Goal: Information Seeking & Learning: Learn about a topic

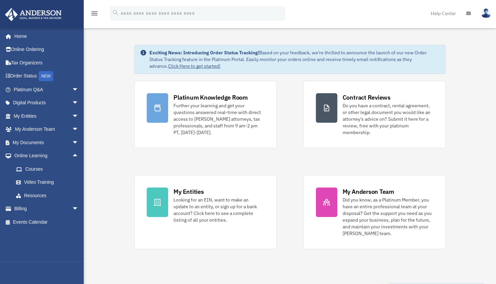
click at [55, 170] on link "Courses" at bounding box center [48, 168] width 79 height 13
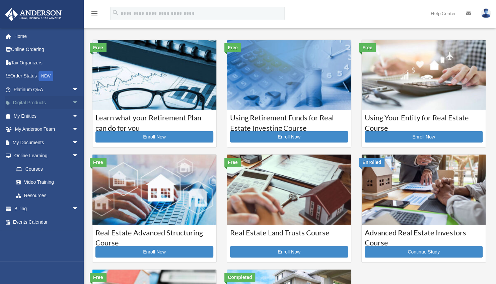
click at [72, 101] on span "arrow_drop_down" at bounding box center [78, 103] width 13 height 14
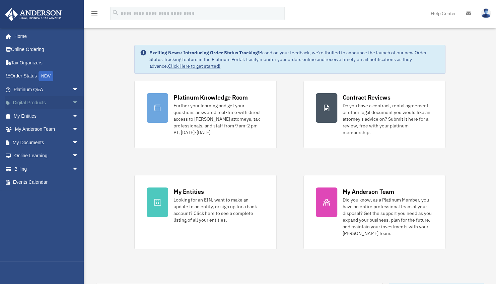
click at [72, 98] on span "arrow_drop_down" at bounding box center [78, 103] width 13 height 14
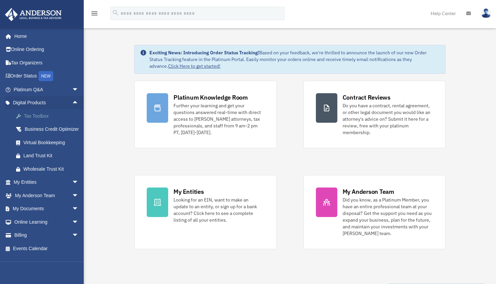
click at [41, 115] on div "Tax Toolbox" at bounding box center [51, 116] width 57 height 8
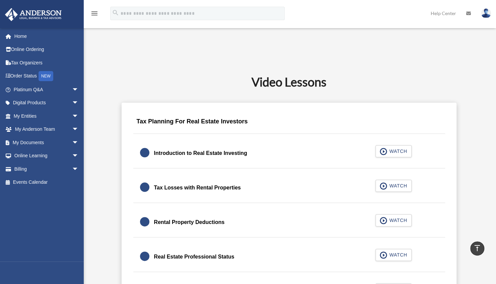
scroll to position [342, 0]
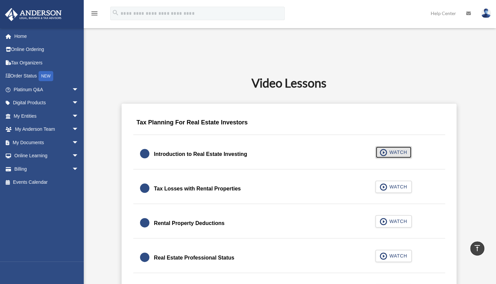
click at [384, 155] on span "button" at bounding box center [384, 152] width 8 height 7
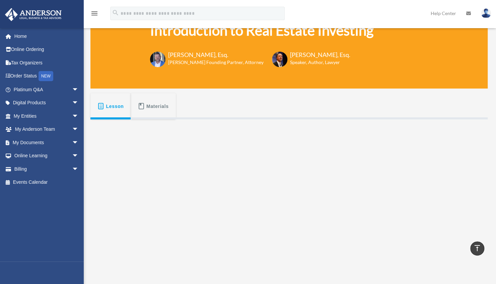
scroll to position [42, 0]
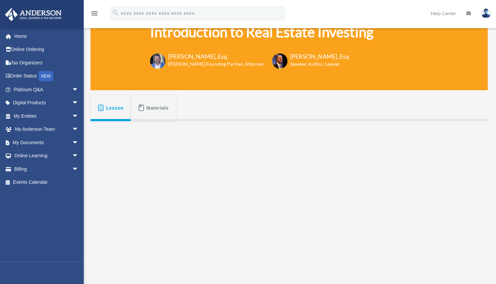
click at [156, 112] on span "Materials" at bounding box center [157, 108] width 22 height 12
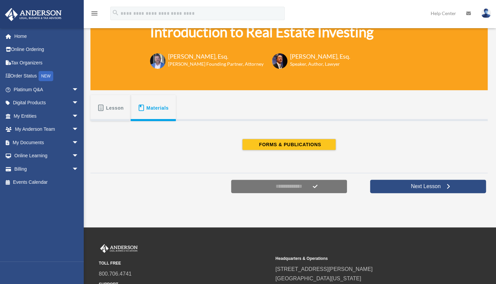
click at [115, 113] on span "Lesson" at bounding box center [115, 108] width 18 height 12
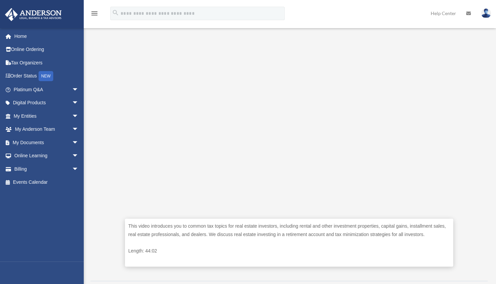
scroll to position [141, 0]
click at [72, 102] on span "arrow_drop_down" at bounding box center [78, 103] width 13 height 14
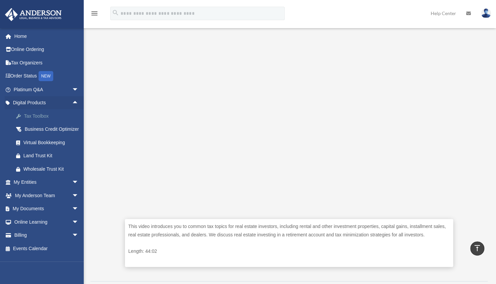
click at [50, 112] on div "Tax Toolbox" at bounding box center [51, 116] width 57 height 8
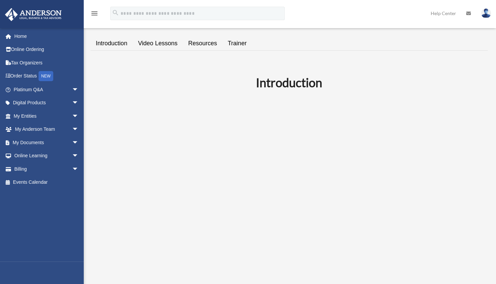
scroll to position [61, 0]
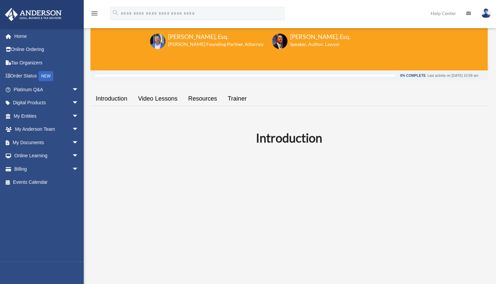
click at [158, 94] on link "Video Lessons" at bounding box center [158, 98] width 50 height 19
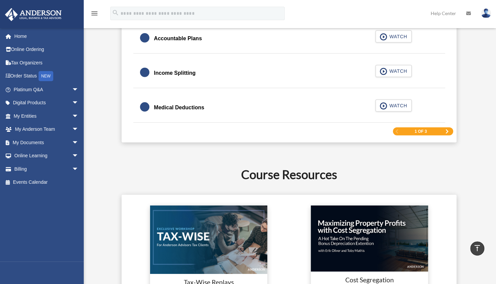
scroll to position [1070, 0]
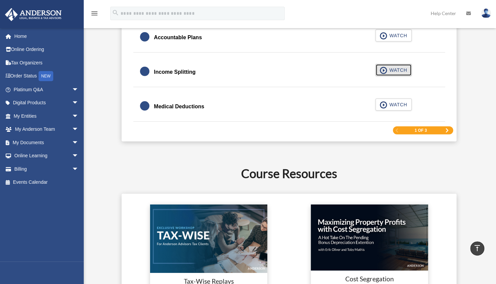
click at [403, 64] on button "WATCH" at bounding box center [393, 70] width 36 height 12
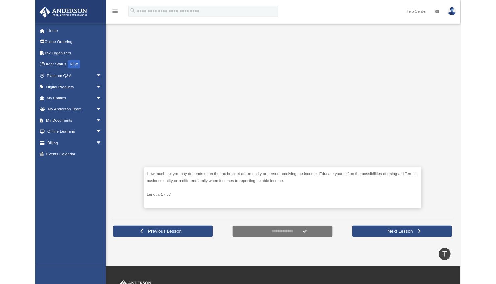
scroll to position [162, 0]
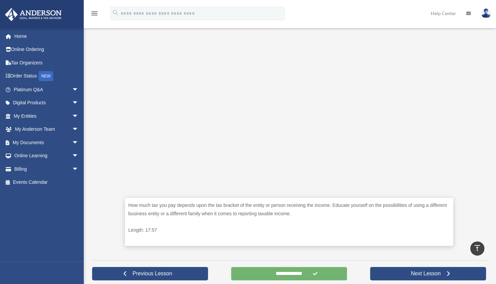
click at [244, 275] on input "**********" at bounding box center [289, 273] width 116 height 13
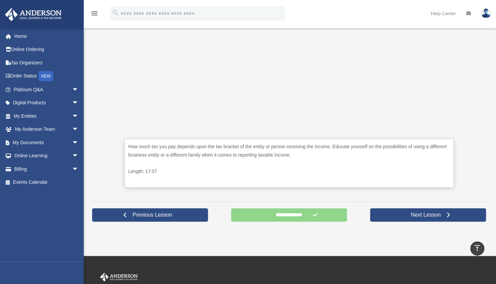
scroll to position [223, 0]
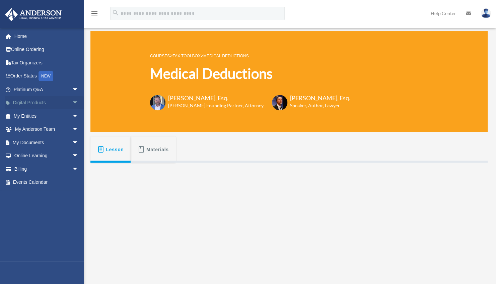
click at [72, 105] on span "arrow_drop_down" at bounding box center [78, 103] width 13 height 14
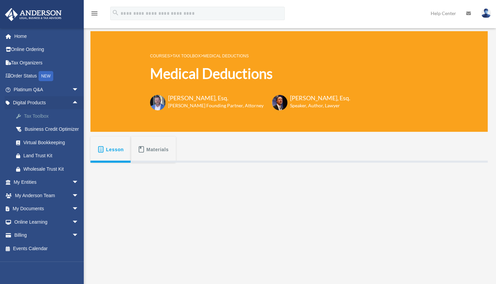
click at [54, 114] on div "Tax Toolbox" at bounding box center [51, 116] width 57 height 8
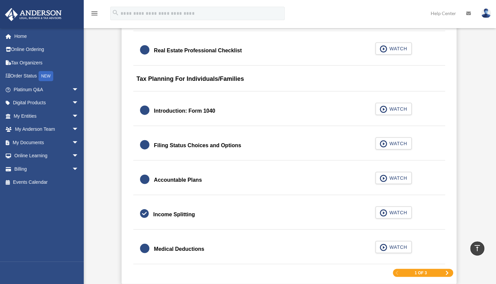
scroll to position [930, 0]
click at [386, 144] on span "button" at bounding box center [384, 143] width 8 height 7
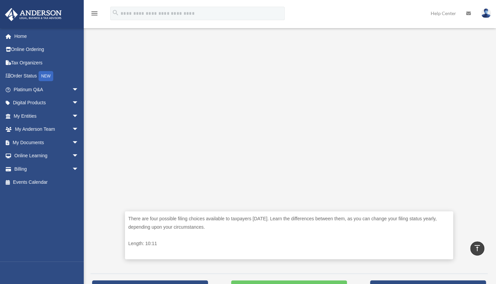
scroll to position [229, 0]
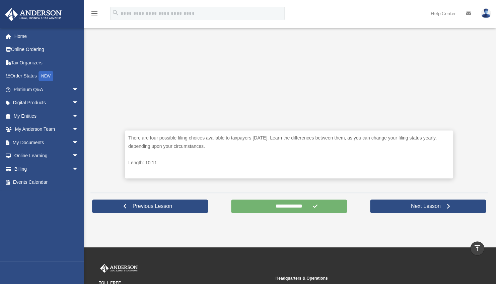
click at [265, 205] on input "**********" at bounding box center [289, 205] width 116 height 13
